Goal: Task Accomplishment & Management: Use online tool/utility

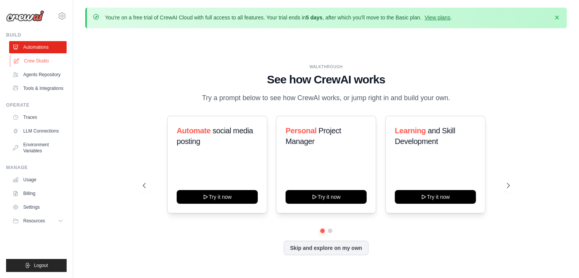
click at [37, 64] on link "Crew Studio" at bounding box center [39, 61] width 58 height 12
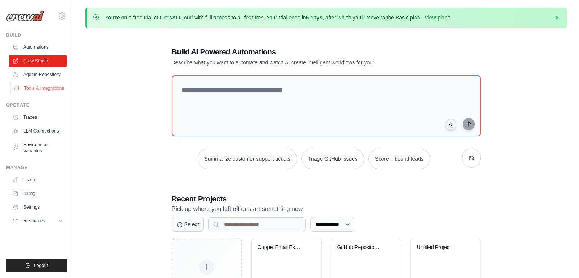
click at [34, 88] on link "Tools & Integrations" at bounding box center [39, 88] width 58 height 12
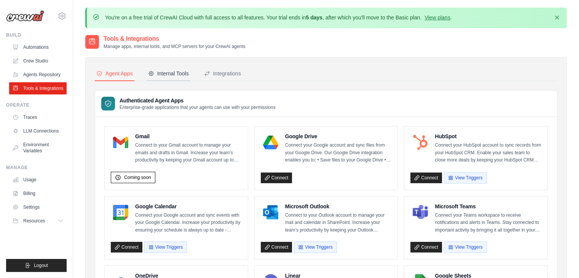
click at [162, 74] on div "Internal Tools" at bounding box center [168, 74] width 41 height 8
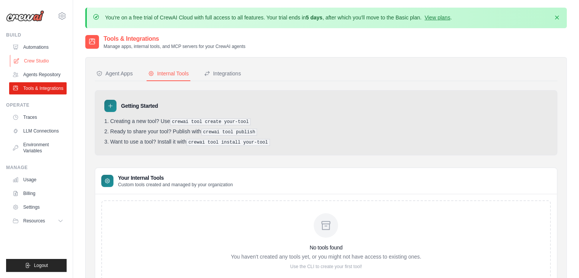
click at [33, 58] on link "Crew Studio" at bounding box center [39, 61] width 58 height 12
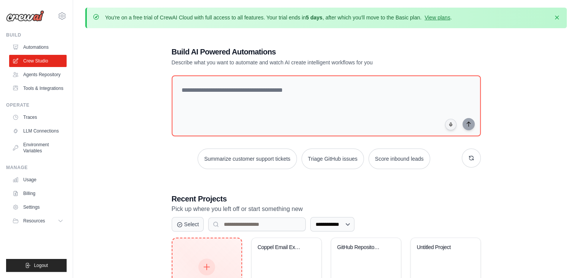
click at [206, 251] on div "Create New Start fresh project" at bounding box center [207, 275] width 69 height 75
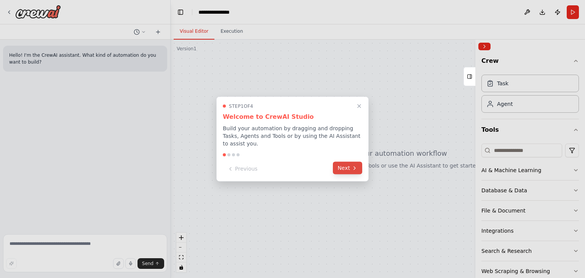
click at [344, 170] on button "Next" at bounding box center [347, 168] width 29 height 13
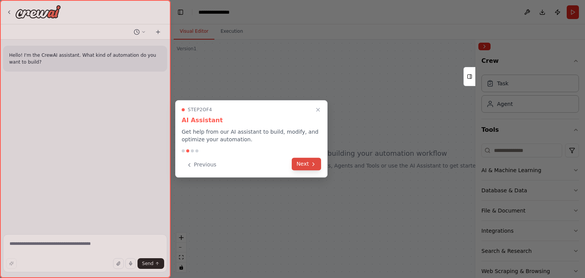
click at [310, 165] on icon at bounding box center [313, 164] width 6 height 6
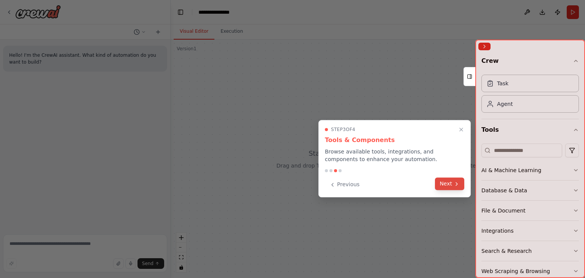
click at [440, 184] on button "Next" at bounding box center [449, 184] width 29 height 13
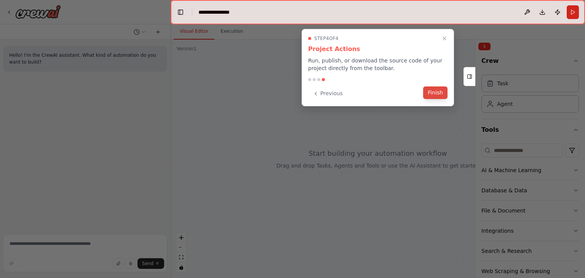
click at [438, 95] on button "Finish" at bounding box center [435, 92] width 24 height 13
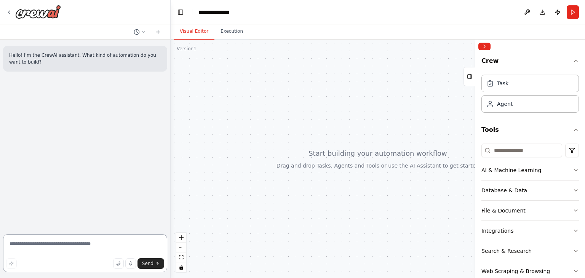
click at [59, 240] on textarea at bounding box center [85, 253] width 164 height 38
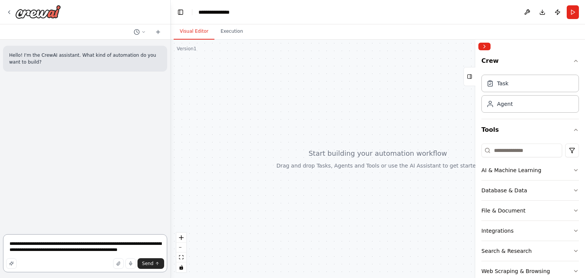
click at [15, 245] on textarea "**********" at bounding box center [85, 253] width 164 height 38
type textarea "**********"
click at [143, 250] on textarea "**********" at bounding box center [85, 253] width 164 height 38
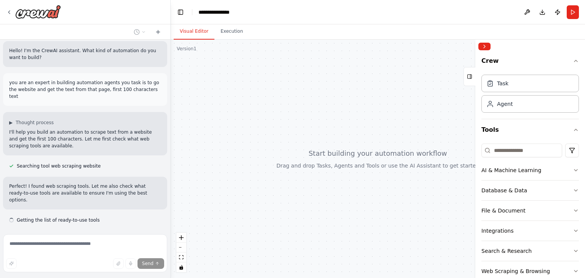
scroll to position [20, 0]
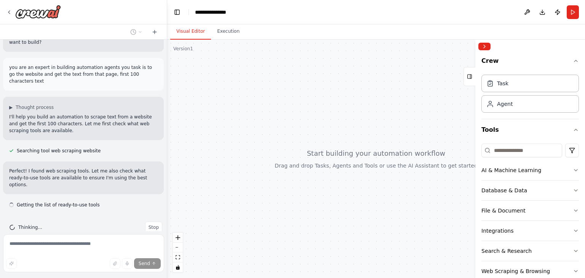
drag, startPoint x: 168, startPoint y: 104, endPoint x: 167, endPoint y: 113, distance: 9.2
click at [167, 113] on div "**********" at bounding box center [292, 139] width 585 height 278
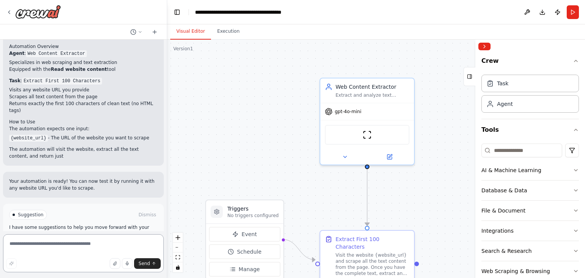
scroll to position [477, 0]
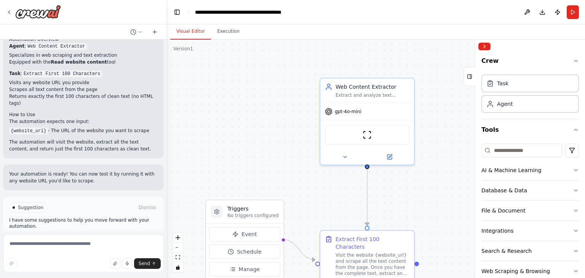
click at [84, 234] on button "Run Automation" at bounding box center [83, 240] width 149 height 12
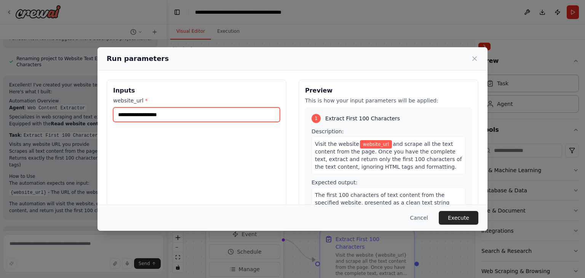
click at [143, 117] on input "website_url *" at bounding box center [196, 114] width 167 height 14
paste input "**********"
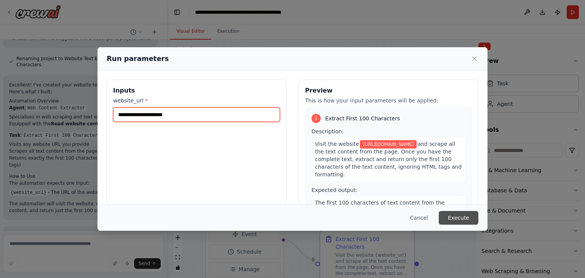
type input "**********"
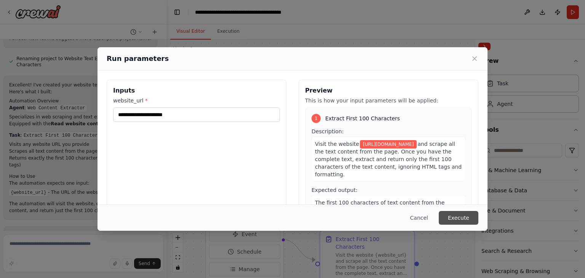
click at [456, 215] on button "Execute" at bounding box center [459, 218] width 40 height 14
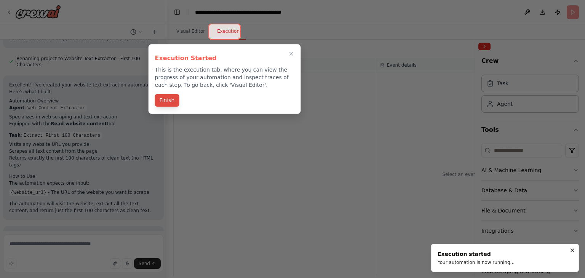
click at [163, 106] on button "Finish" at bounding box center [167, 100] width 24 height 13
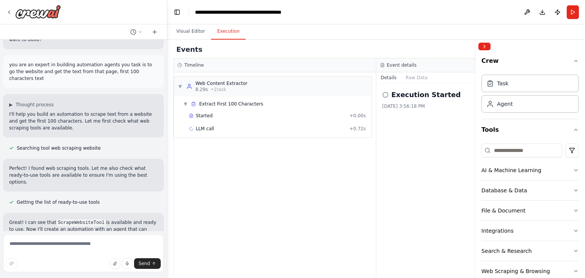
scroll to position [0, 0]
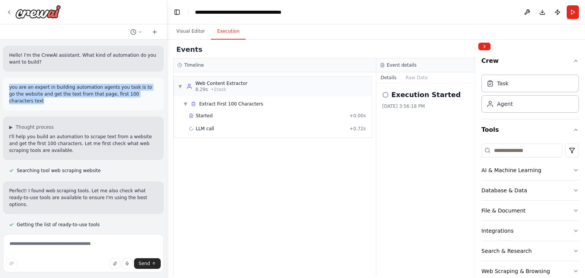
drag, startPoint x: 8, startPoint y: 85, endPoint x: 141, endPoint y: 96, distance: 133.8
click at [141, 96] on div "you are an expert in building automation agents you task is to go the website a…" at bounding box center [83, 94] width 161 height 33
copy p "you are an expert in building automation agents you task is to go the website a…"
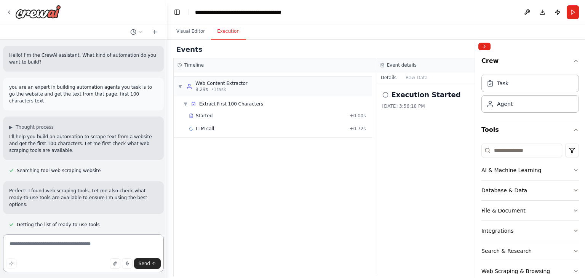
click at [47, 245] on textarea at bounding box center [83, 253] width 161 height 38
paste textarea "**********"
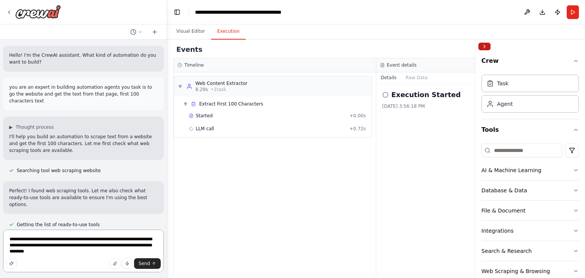
type textarea "**********"
click at [480, 48] on button "Collapse right sidebar" at bounding box center [484, 47] width 12 height 8
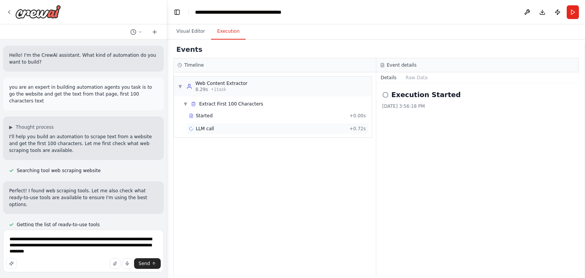
click at [207, 126] on span "LLM call" at bounding box center [205, 129] width 18 height 6
click at [190, 35] on button "Visual Editor" at bounding box center [190, 32] width 41 height 16
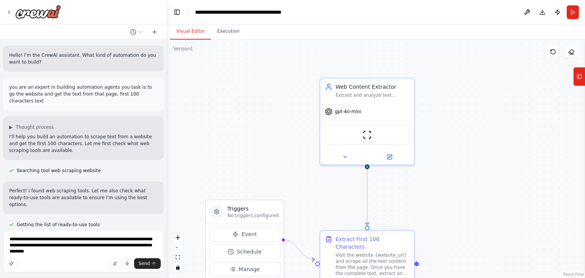
click at [570, 52] on icon at bounding box center [571, 52] width 6 height 6
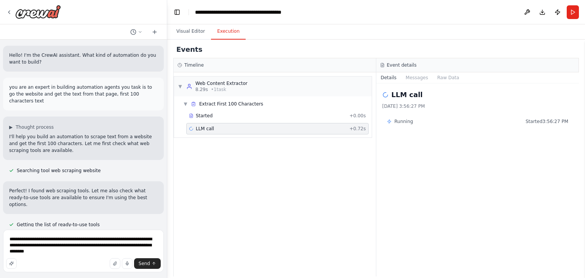
click at [229, 26] on button "Execution" at bounding box center [228, 32] width 35 height 16
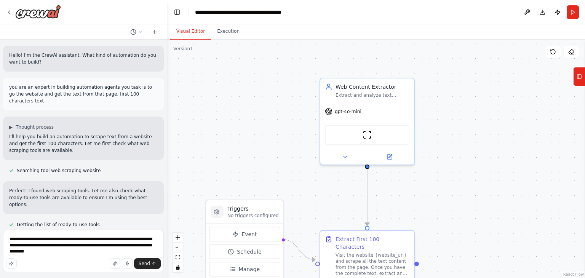
click at [194, 35] on button "Visual Editor" at bounding box center [190, 32] width 41 height 16
click at [57, 252] on textarea "**********" at bounding box center [83, 251] width 161 height 43
click at [139, 264] on button "Send" at bounding box center [147, 263] width 27 height 11
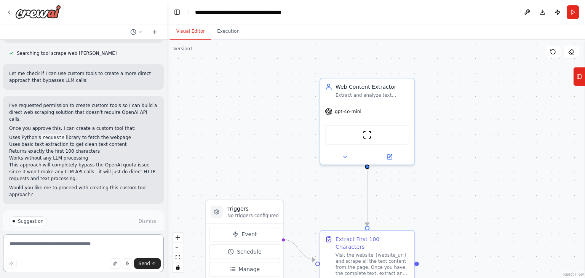
scroll to position [732, 0]
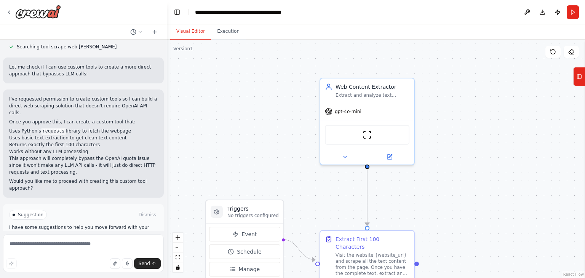
click at [78, 244] on span "Enable coding skills" at bounding box center [86, 247] width 45 height 6
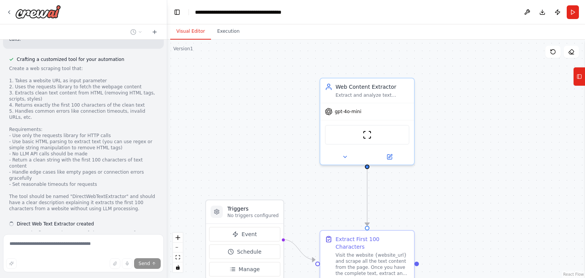
scroll to position [935, 0]
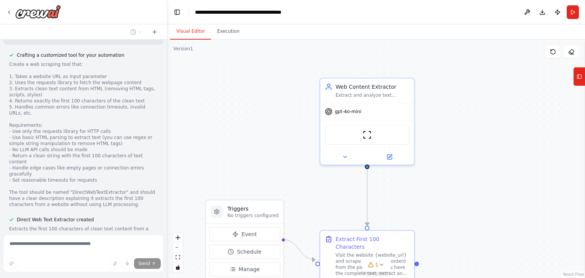
click at [146, 247] on button "View code" at bounding box center [145, 250] width 23 height 6
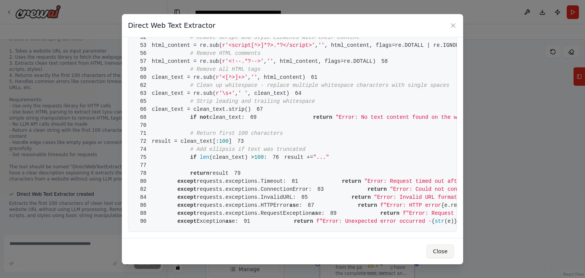
scroll to position [967, 0]
click at [435, 250] on button "Close" at bounding box center [440, 252] width 27 height 14
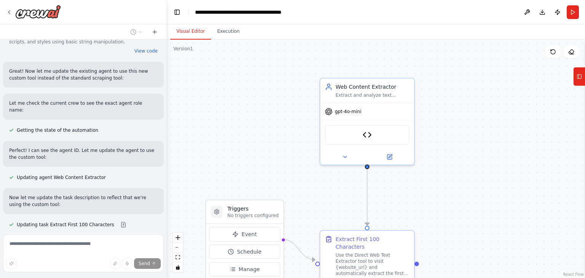
scroll to position [1142, 0]
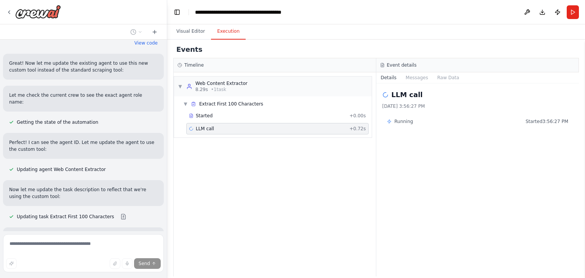
click at [227, 32] on button "Execution" at bounding box center [228, 32] width 35 height 16
click at [192, 127] on icon at bounding box center [191, 129] width 6 height 6
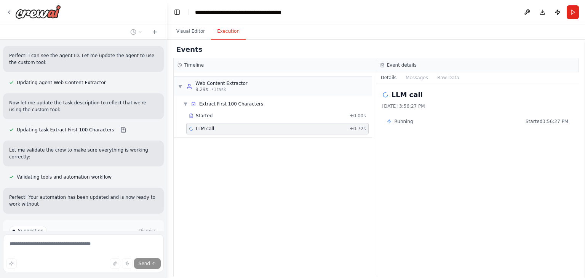
click at [192, 127] on icon at bounding box center [191, 129] width 4 height 4
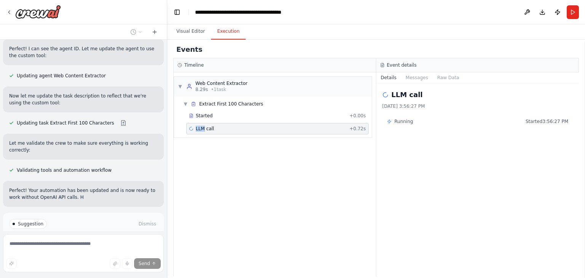
click at [192, 127] on icon at bounding box center [191, 129] width 6 height 6
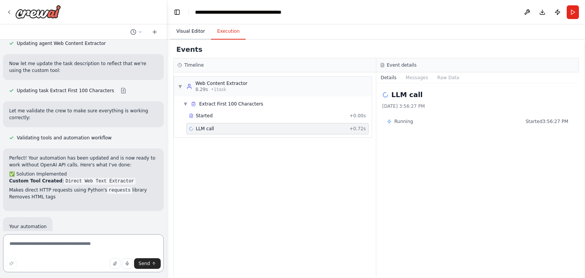
drag, startPoint x: 182, startPoint y: 63, endPoint x: 186, endPoint y: 25, distance: 37.9
click at [186, 25] on div "Visual Editor Execution Version 1 Show Tools Hide Agents .deletable-edge-delete…" at bounding box center [376, 151] width 418 height 254
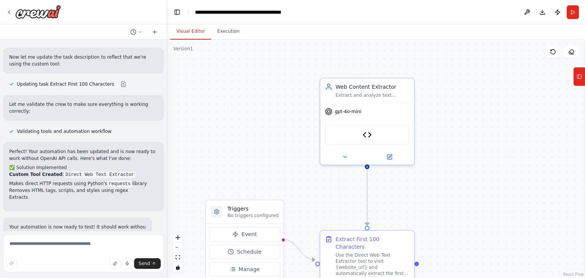
click at [186, 28] on button "Visual Editor" at bounding box center [190, 32] width 41 height 16
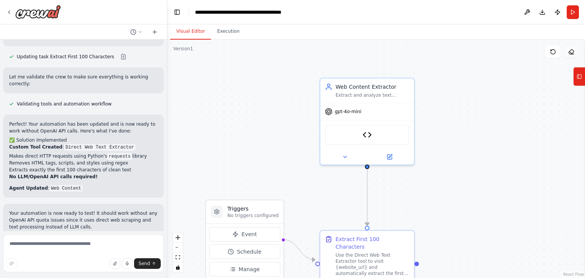
click at [576, 54] on button at bounding box center [571, 52] width 15 height 12
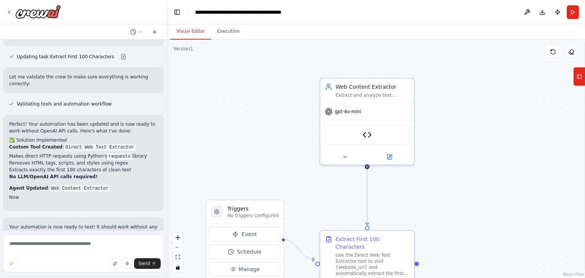
click at [576, 54] on button at bounding box center [571, 52] width 15 height 12
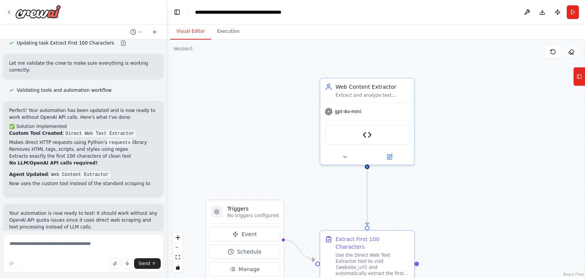
click at [573, 53] on icon at bounding box center [571, 52] width 5 height 5
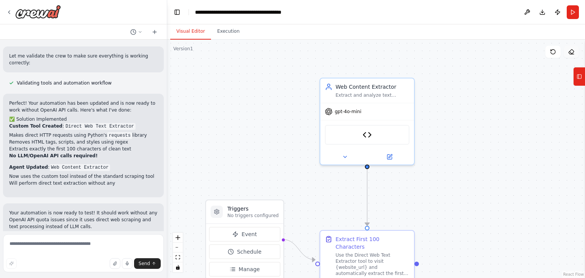
click at [571, 49] on icon at bounding box center [571, 52] width 6 height 6
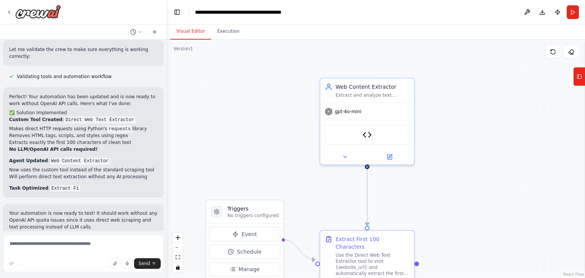
click at [582, 56] on button "Toggle Sidebar" at bounding box center [585, 159] width 6 height 238
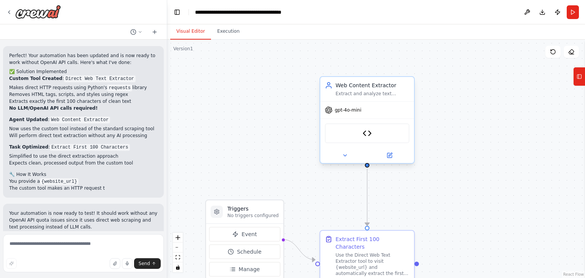
click at [367, 138] on div "Direct Web Text Extractor" at bounding box center [367, 133] width 85 height 20
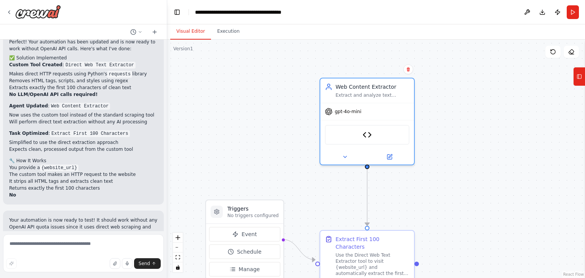
scroll to position [1391, 0]
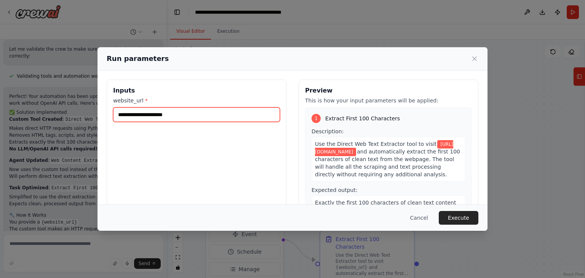
click at [217, 116] on input "**********" at bounding box center [196, 114] width 167 height 14
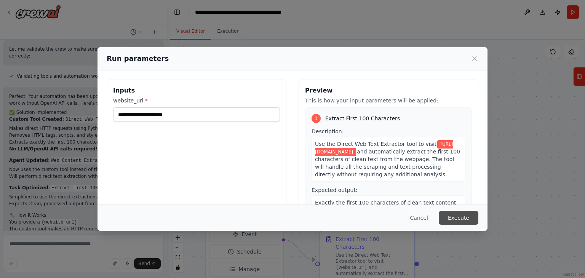
click at [451, 214] on button "Execute" at bounding box center [459, 218] width 40 height 14
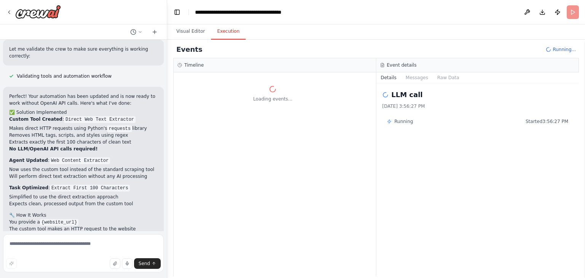
click at [396, 122] on span "Running" at bounding box center [404, 121] width 19 height 6
click at [391, 122] on icon at bounding box center [389, 121] width 5 height 5
click at [568, 49] on span "Running..." at bounding box center [564, 49] width 23 height 6
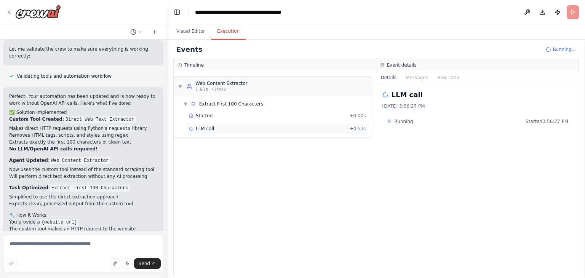
click at [203, 128] on span "LLM call" at bounding box center [205, 129] width 18 height 6
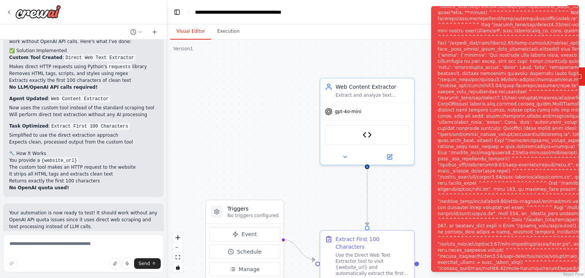
click at [199, 36] on button "Visual Editor" at bounding box center [190, 32] width 41 height 16
click at [293, 99] on div ".deletable-edge-delete-btn { width: 20px; height: 20px; border: 0px solid #ffff…" at bounding box center [376, 159] width 418 height 238
click at [353, 109] on span "gpt-4o-mini" at bounding box center [348, 110] width 27 height 6
click at [410, 72] on button at bounding box center [408, 69] width 10 height 10
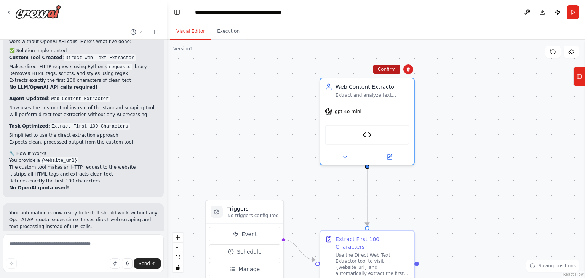
click at [393, 69] on button "Confirm" at bounding box center [386, 69] width 27 height 9
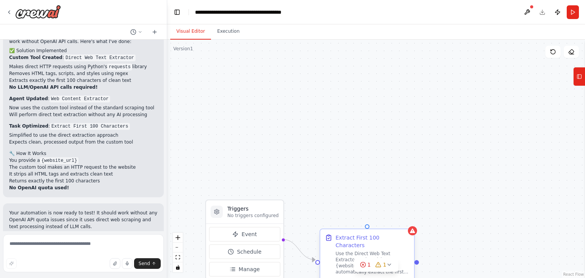
click at [402, 235] on div "Extract First 100 Characters" at bounding box center [373, 241] width 74 height 15
click at [410, 221] on icon at bounding box center [408, 223] width 3 height 4
click at [395, 218] on div "Confirm" at bounding box center [386, 223] width 27 height 10
click at [392, 220] on button "Confirm" at bounding box center [386, 222] width 27 height 9
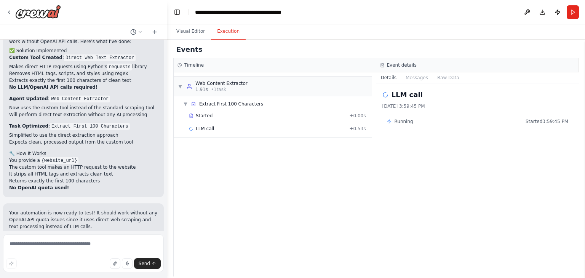
click at [218, 36] on button "Execution" at bounding box center [228, 32] width 35 height 16
click at [178, 10] on button "Toggle Left Sidebar" at bounding box center [177, 12] width 11 height 11
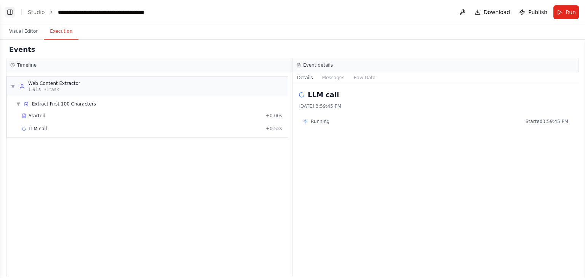
click at [9, 13] on button "Toggle Left Sidebar" at bounding box center [10, 12] width 11 height 11
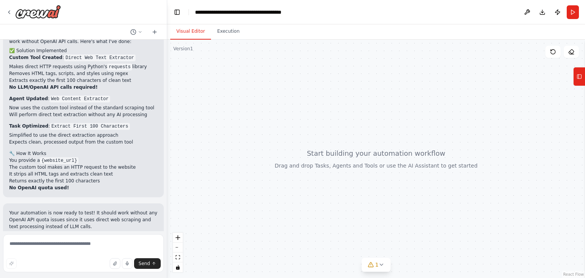
click at [182, 32] on button "Visual Editor" at bounding box center [190, 32] width 41 height 16
click at [572, 51] on icon at bounding box center [571, 52] width 6 height 6
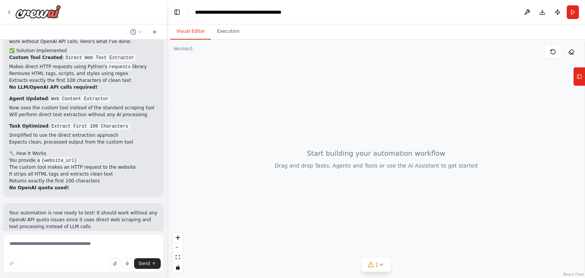
click at [572, 51] on icon at bounding box center [571, 52] width 6 height 6
click at [571, 49] on icon at bounding box center [571, 52] width 6 height 6
click at [553, 52] on icon at bounding box center [553, 52] width 6 height 6
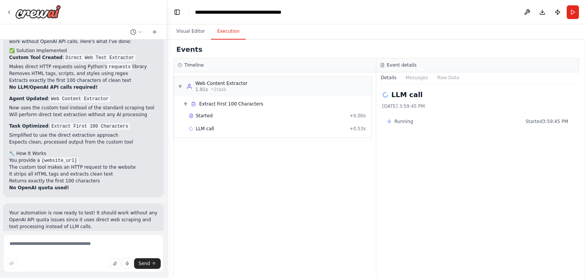
click at [217, 32] on button "Execution" at bounding box center [228, 32] width 35 height 16
click at [423, 77] on button "Messages" at bounding box center [417, 77] width 32 height 11
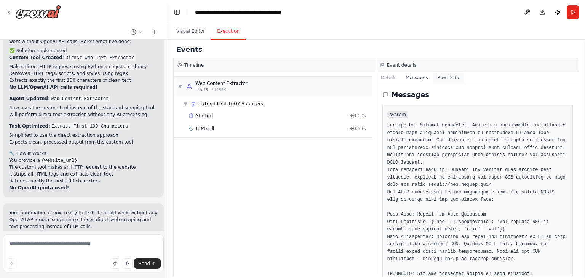
click at [440, 77] on button "Raw Data" at bounding box center [448, 77] width 31 height 11
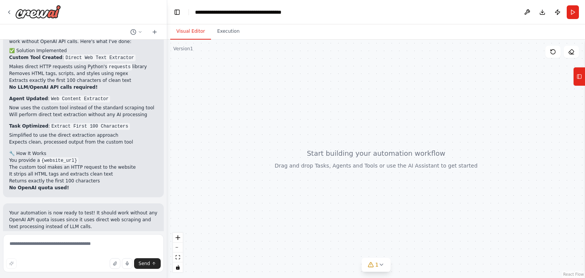
click at [186, 34] on button "Visual Editor" at bounding box center [190, 32] width 41 height 16
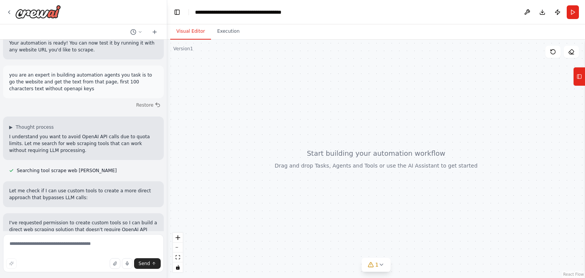
scroll to position [597, 0]
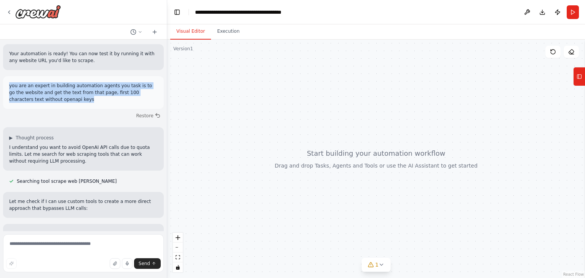
drag, startPoint x: 54, startPoint y: 72, endPoint x: 8, endPoint y: 61, distance: 48.1
click at [8, 76] on div "you are an expert in building automation agents you task is to go the website a…" at bounding box center [83, 92] width 161 height 33
copy p "you are an expert in building automation agents you task is to go the website a…"
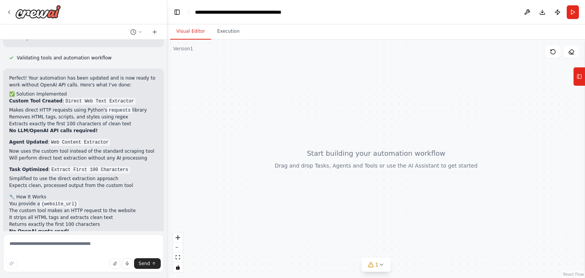
scroll to position [1391, 0]
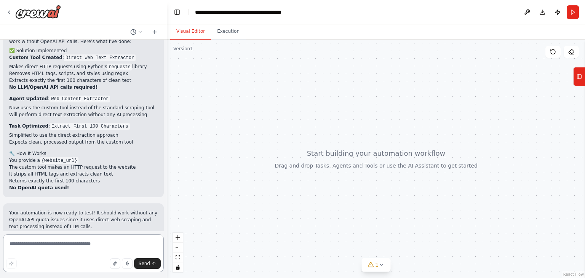
click at [46, 246] on textarea at bounding box center [83, 253] width 161 height 38
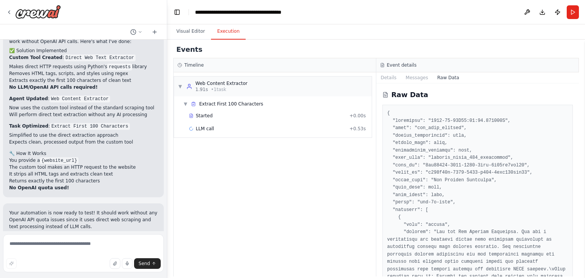
click at [226, 35] on button "Execution" at bounding box center [228, 32] width 35 height 16
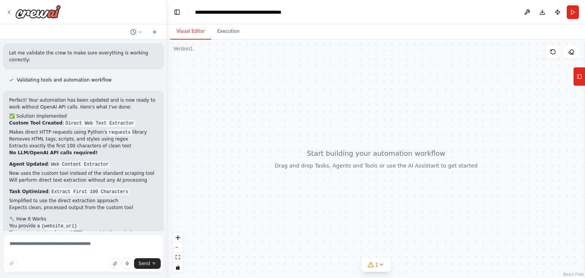
scroll to position [1330, 0]
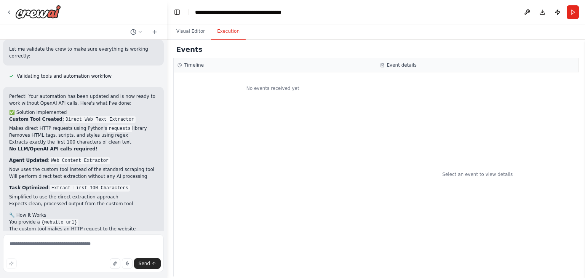
click at [221, 25] on button "Execution" at bounding box center [228, 32] width 35 height 16
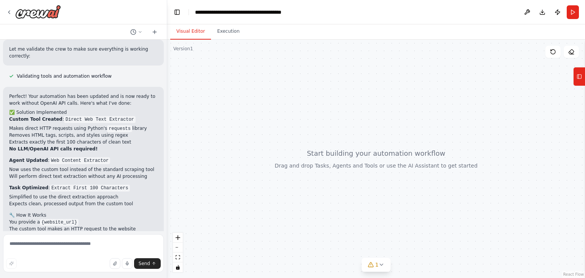
click at [181, 34] on button "Visual Editor" at bounding box center [190, 32] width 41 height 16
click at [41, 248] on textarea at bounding box center [83, 253] width 161 height 38
paste textarea "**********"
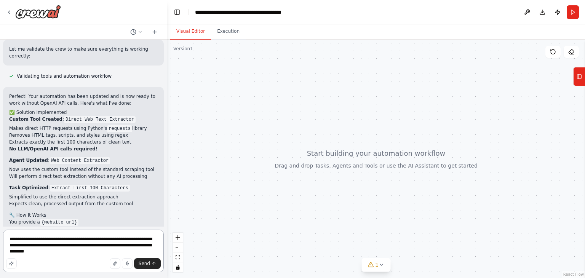
type textarea "**********"
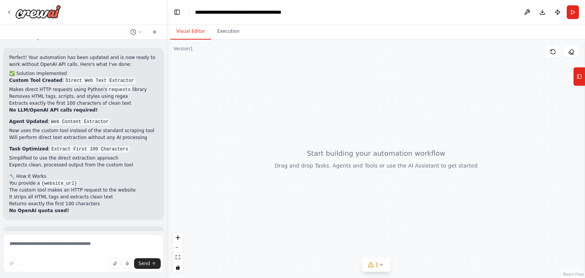
scroll to position [1381, 0]
